Goal: Information Seeking & Learning: Learn about a topic

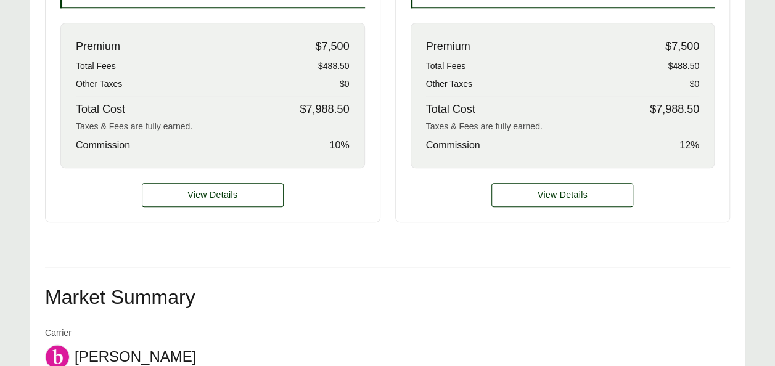
scroll to position [587, 0]
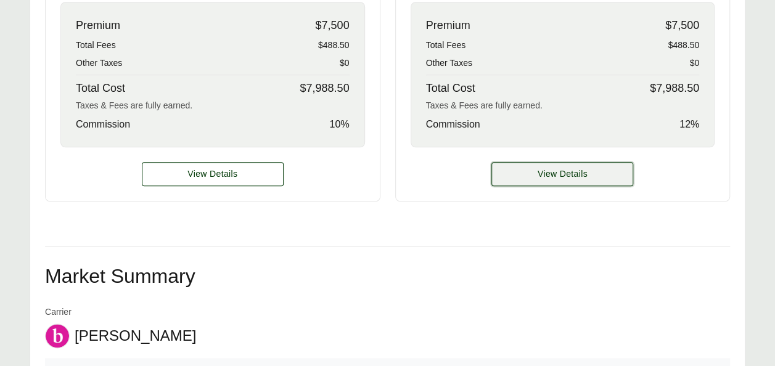
click at [548, 162] on button "View Details" at bounding box center [563, 174] width 142 height 24
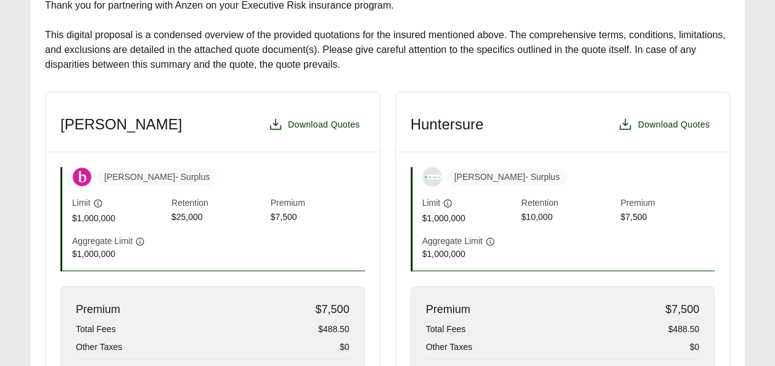
scroll to position [576, 0]
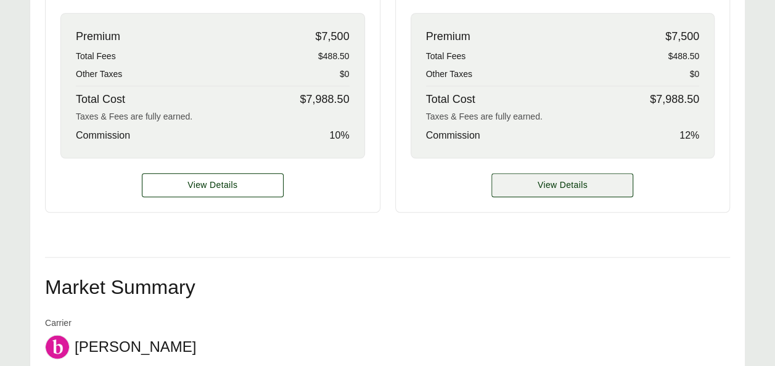
click at [555, 179] on span "View Details" at bounding box center [563, 185] width 50 height 13
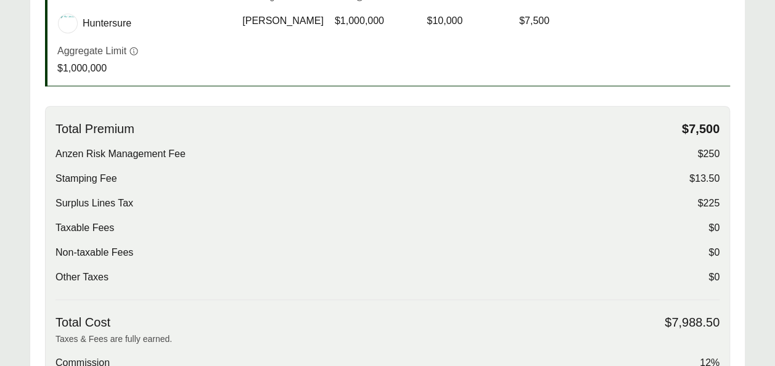
scroll to position [346, 0]
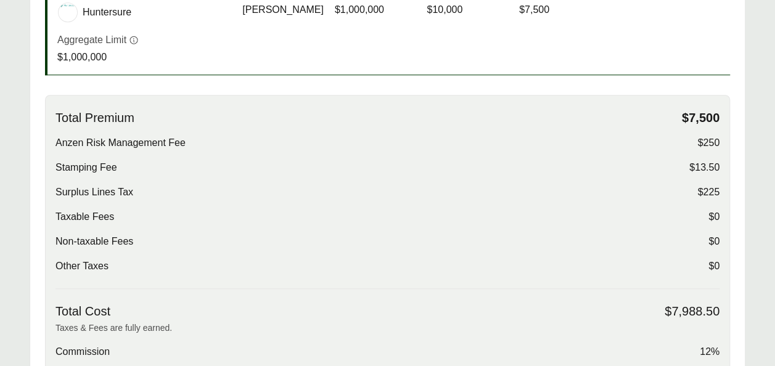
click at [696, 136] on div "Anzen Risk Management Fee $250" at bounding box center [388, 143] width 664 height 15
click at [713, 160] on span "$13.50" at bounding box center [705, 167] width 30 height 15
click at [128, 185] on span "Surplus Lines Tax" at bounding box center [95, 192] width 78 height 15
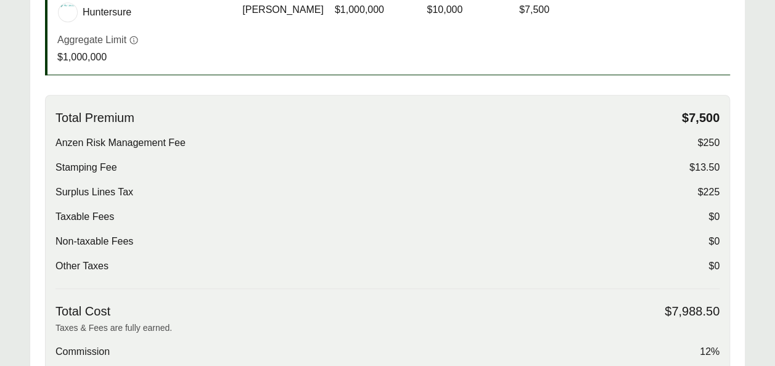
click at [712, 345] on span "12%" at bounding box center [710, 352] width 20 height 15
click at [103, 185] on span "Surplus Lines Tax" at bounding box center [95, 192] width 78 height 15
drag, startPoint x: 103, startPoint y: 165, endPoint x: 72, endPoint y: 143, distance: 38.5
click at [72, 160] on span "Stamping Fee" at bounding box center [87, 167] width 62 height 15
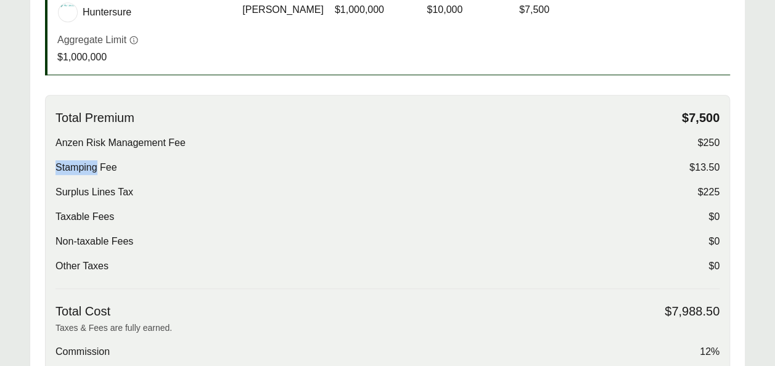
click at [72, 160] on span "Stamping Fee" at bounding box center [87, 167] width 62 height 15
click at [559, 185] on div "Surplus Lines Tax $225" at bounding box center [388, 192] width 664 height 15
click at [706, 136] on span "$250" at bounding box center [709, 143] width 22 height 15
